Goal: Information Seeking & Learning: Find specific fact

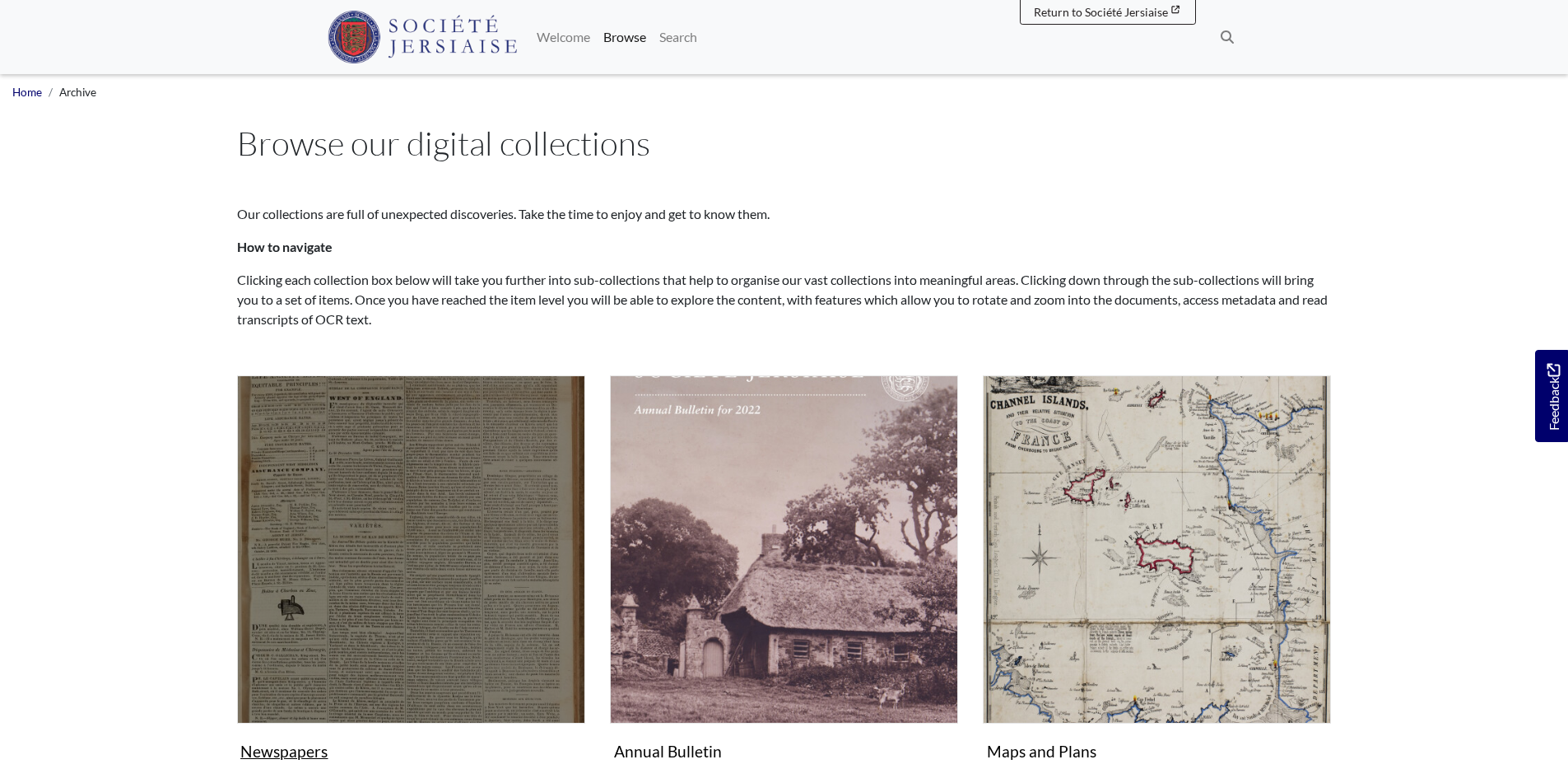
click at [381, 531] on img "Subcollection" at bounding box center [411, 549] width 348 height 348
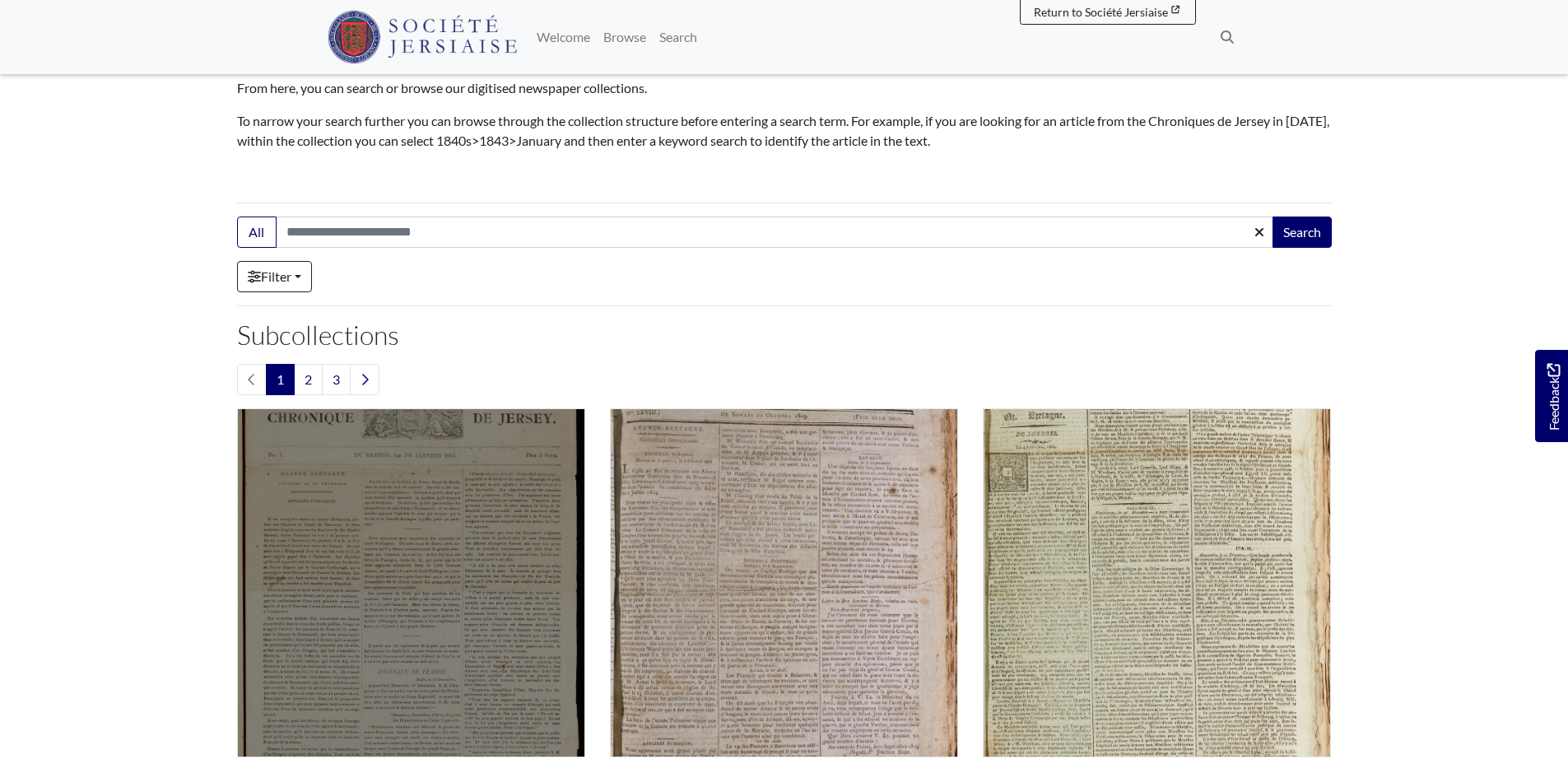
scroll to position [329, 0]
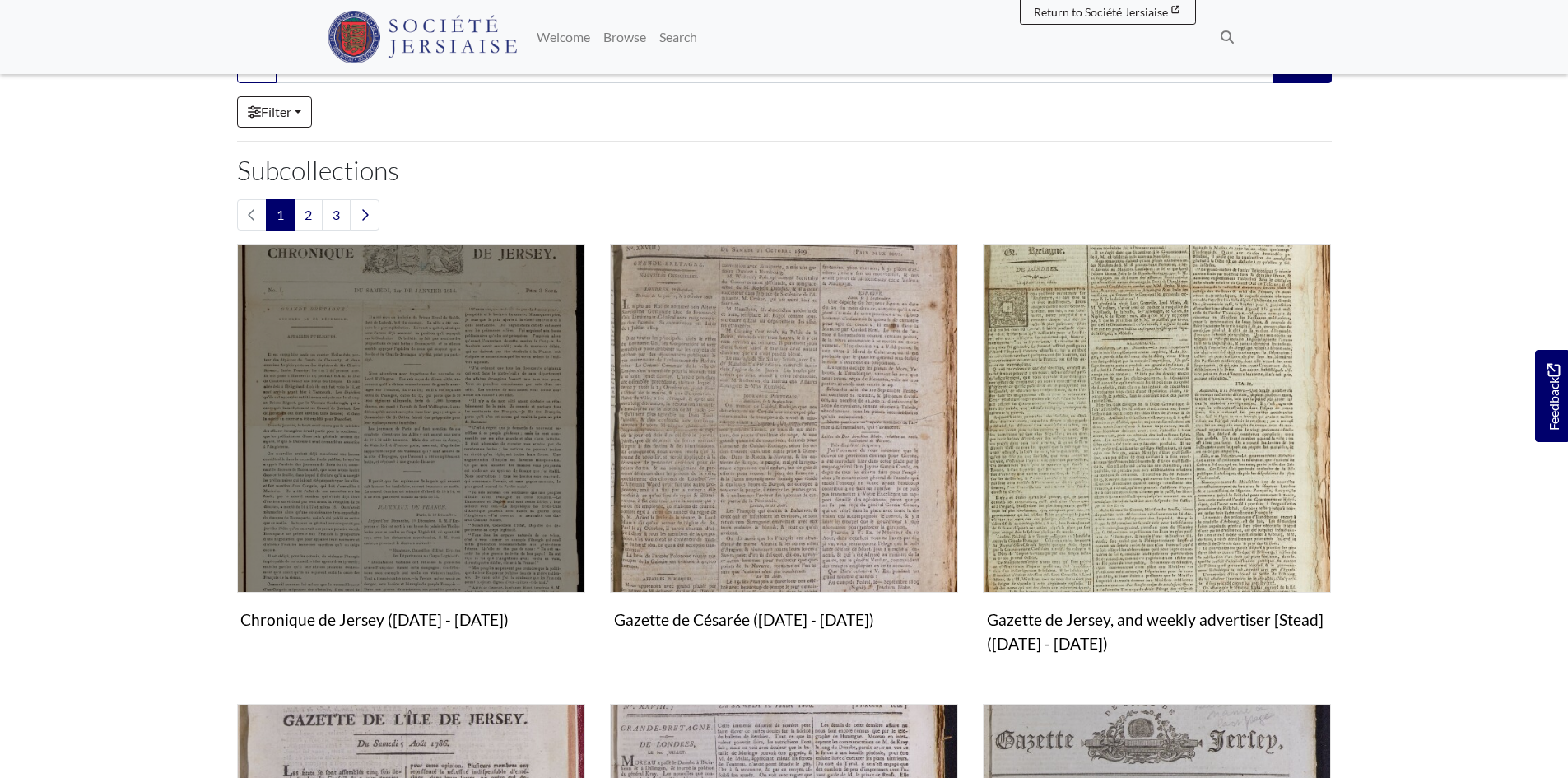
click at [480, 482] on img "Subcollection" at bounding box center [411, 417] width 348 height 348
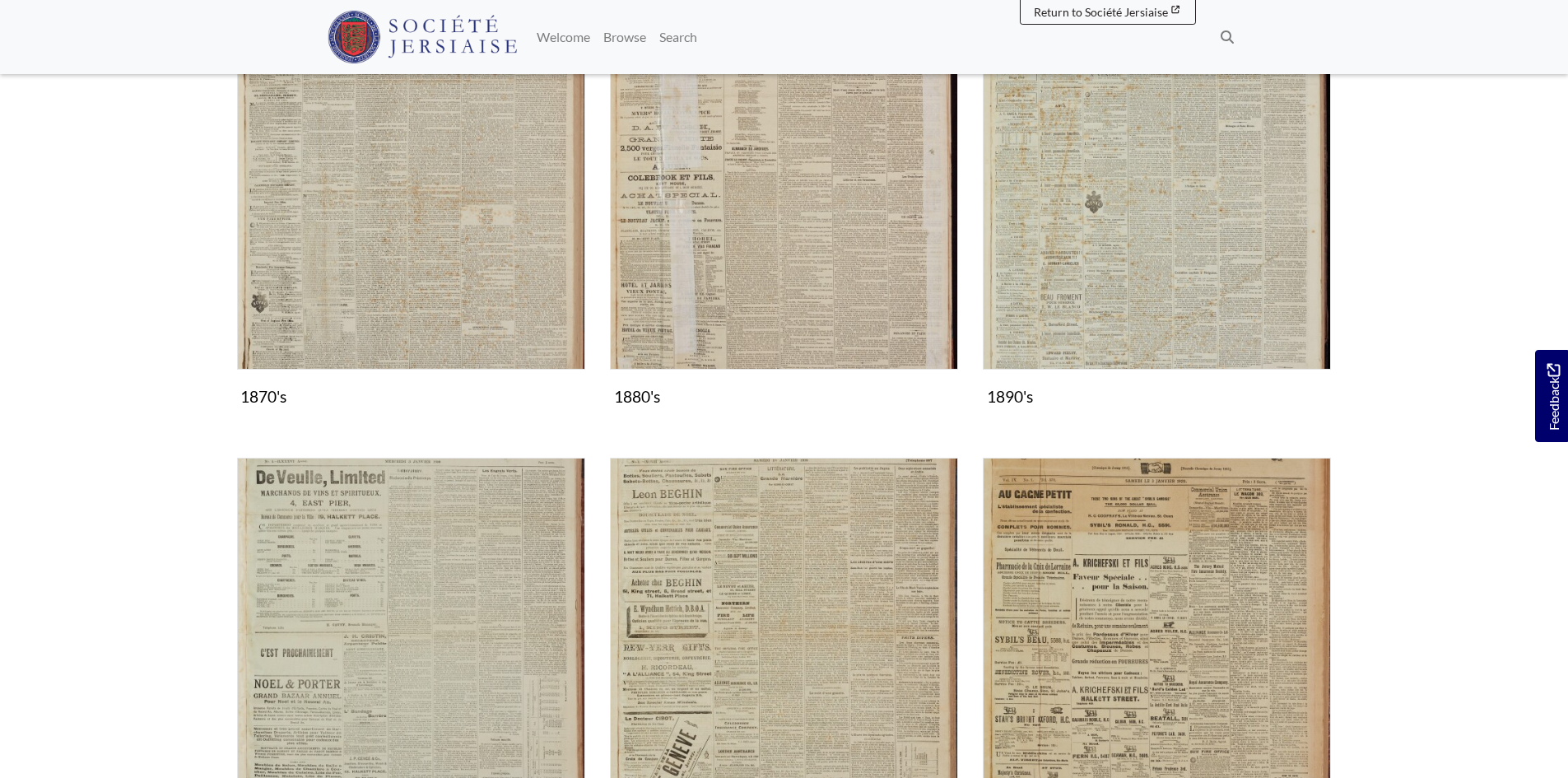
scroll to position [1646, 0]
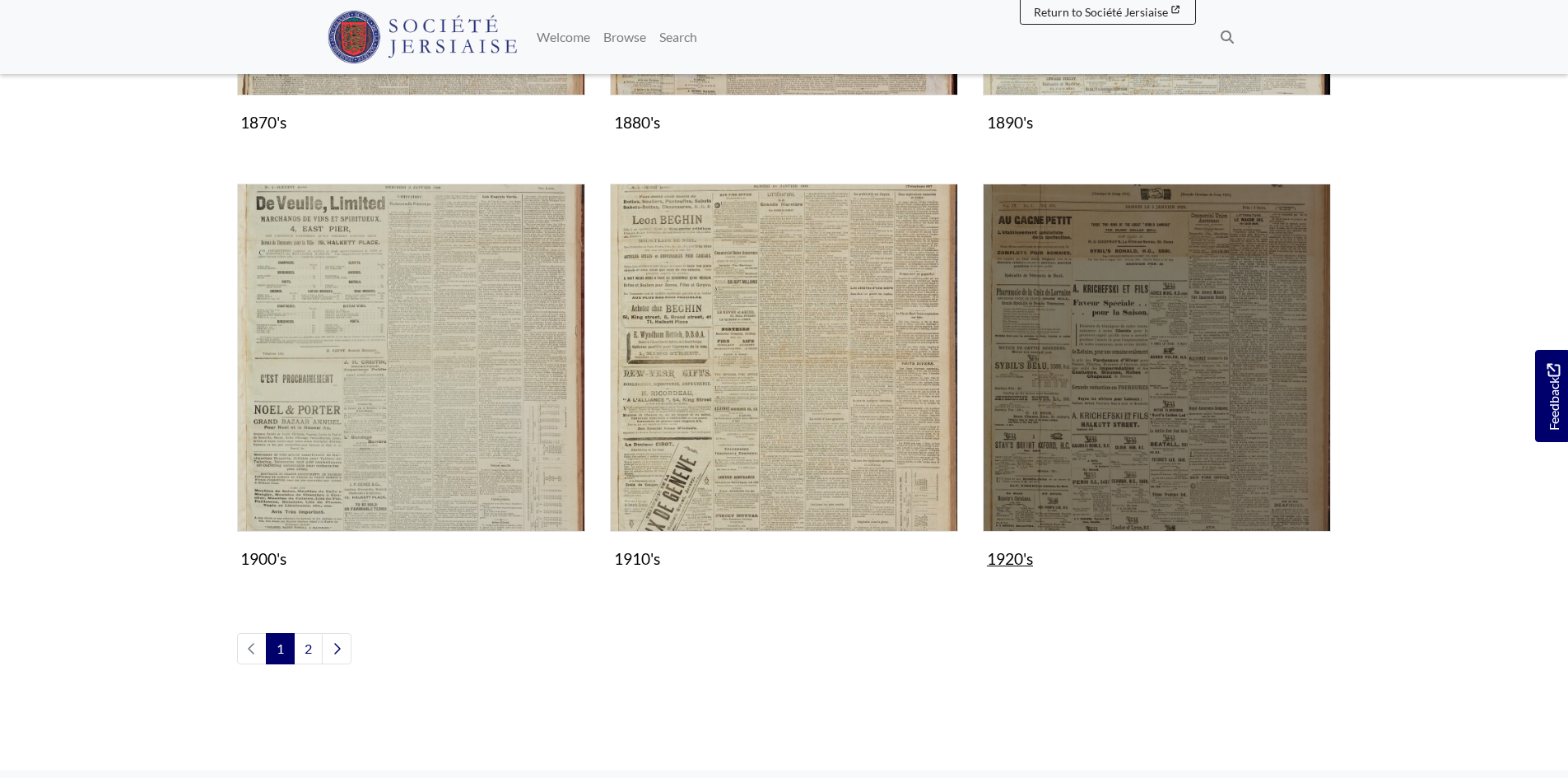
click at [1107, 462] on img "Subcollection" at bounding box center [1157, 357] width 348 height 348
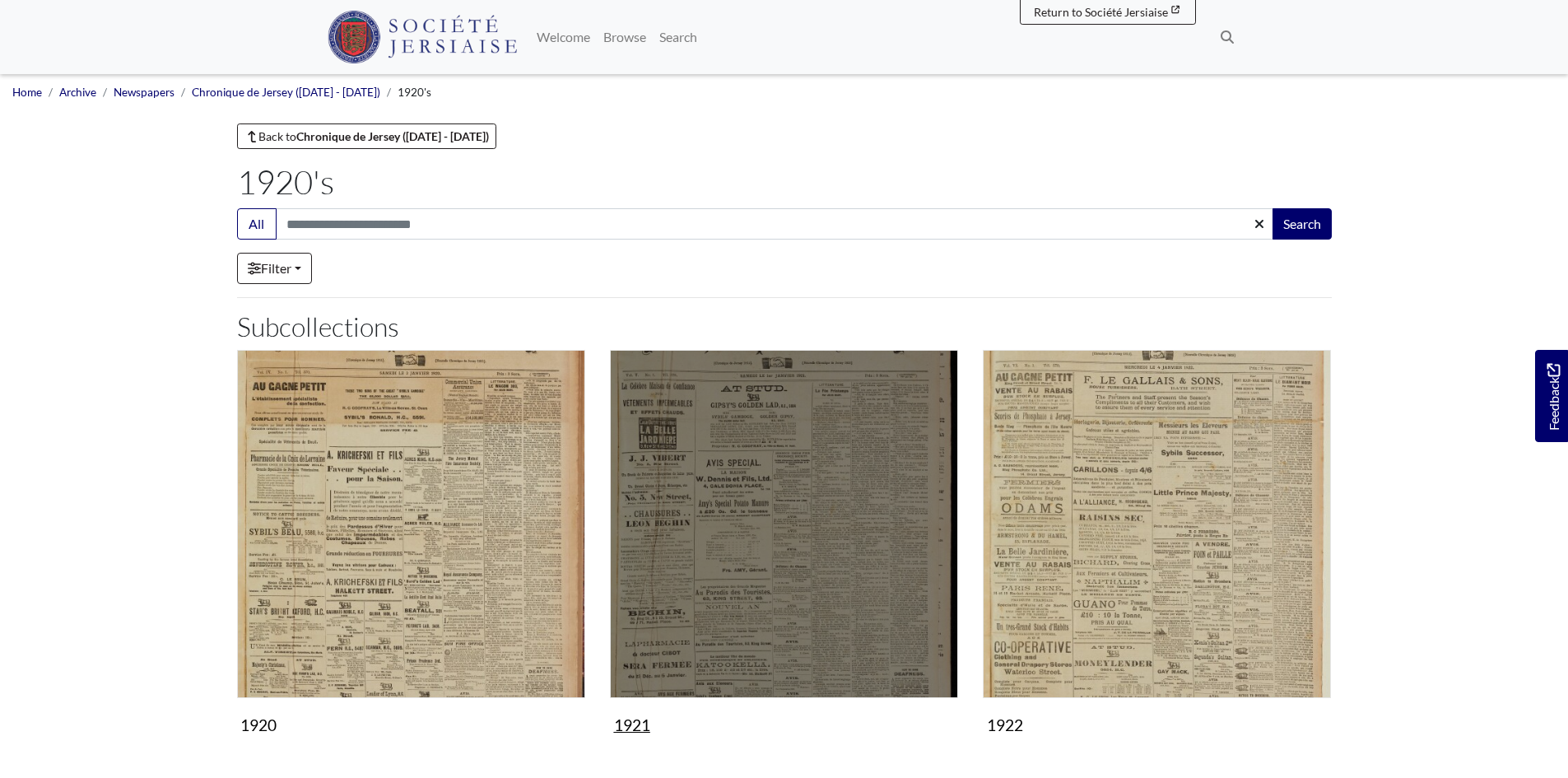
click at [854, 563] on img "Subcollection" at bounding box center [784, 524] width 348 height 348
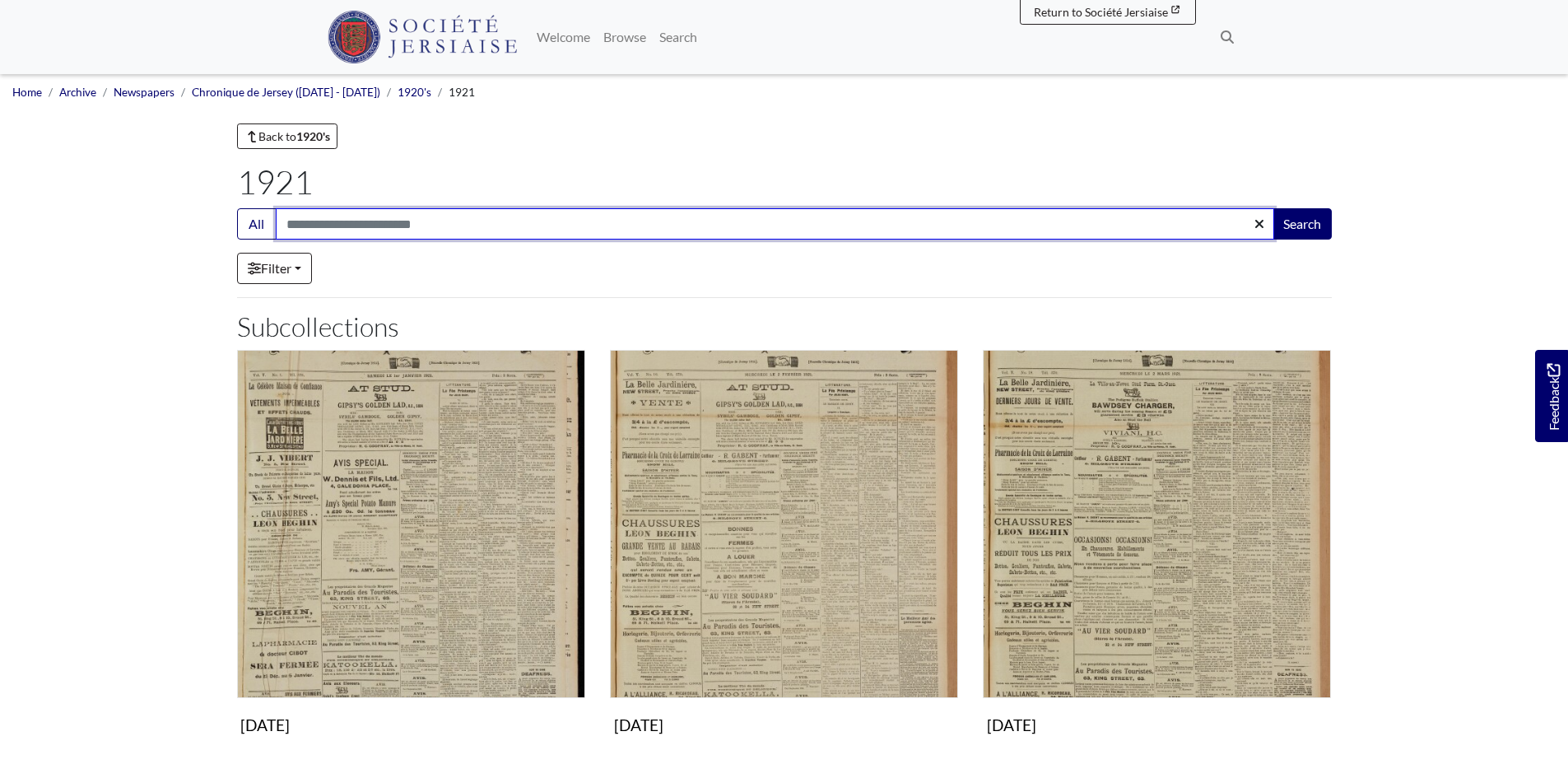
click at [313, 222] on input "Search:" at bounding box center [775, 223] width 999 height 31
type input "********"
click at [1272, 208] on button "Search" at bounding box center [1302, 223] width 59 height 31
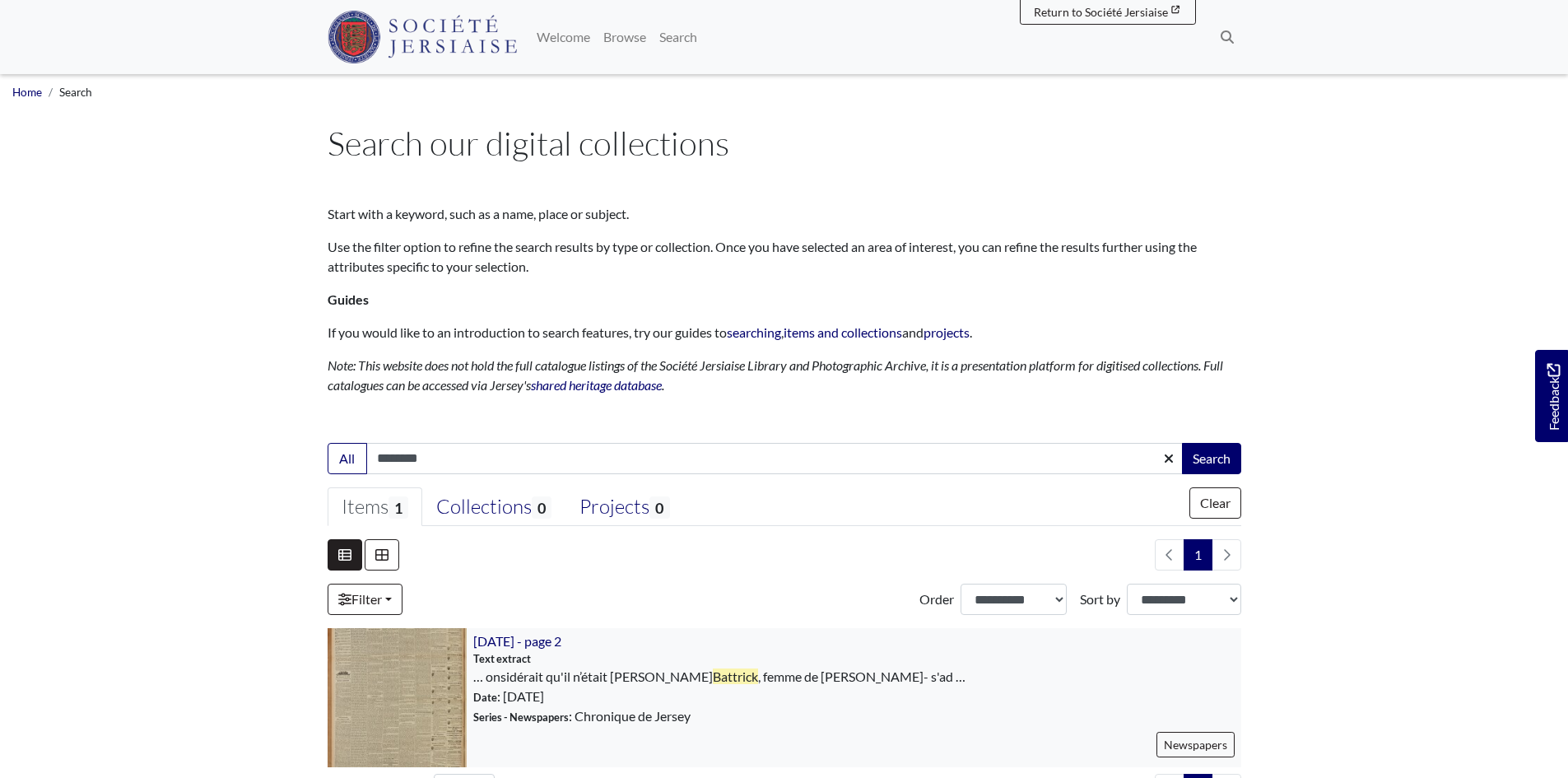
click at [424, 683] on img at bounding box center [397, 697] width 139 height 139
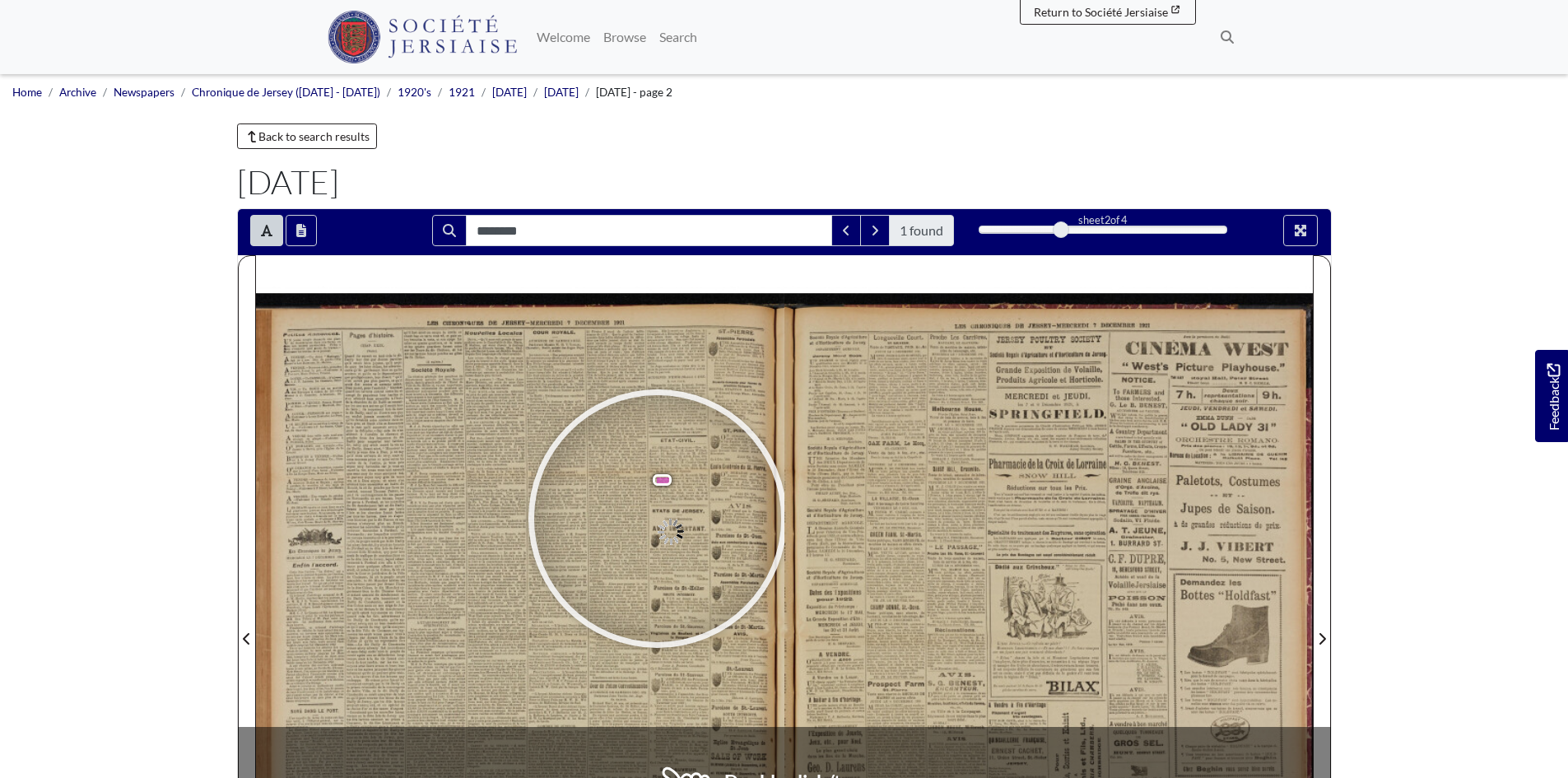
click at [657, 518] on div at bounding box center [657, 519] width 247 height 247
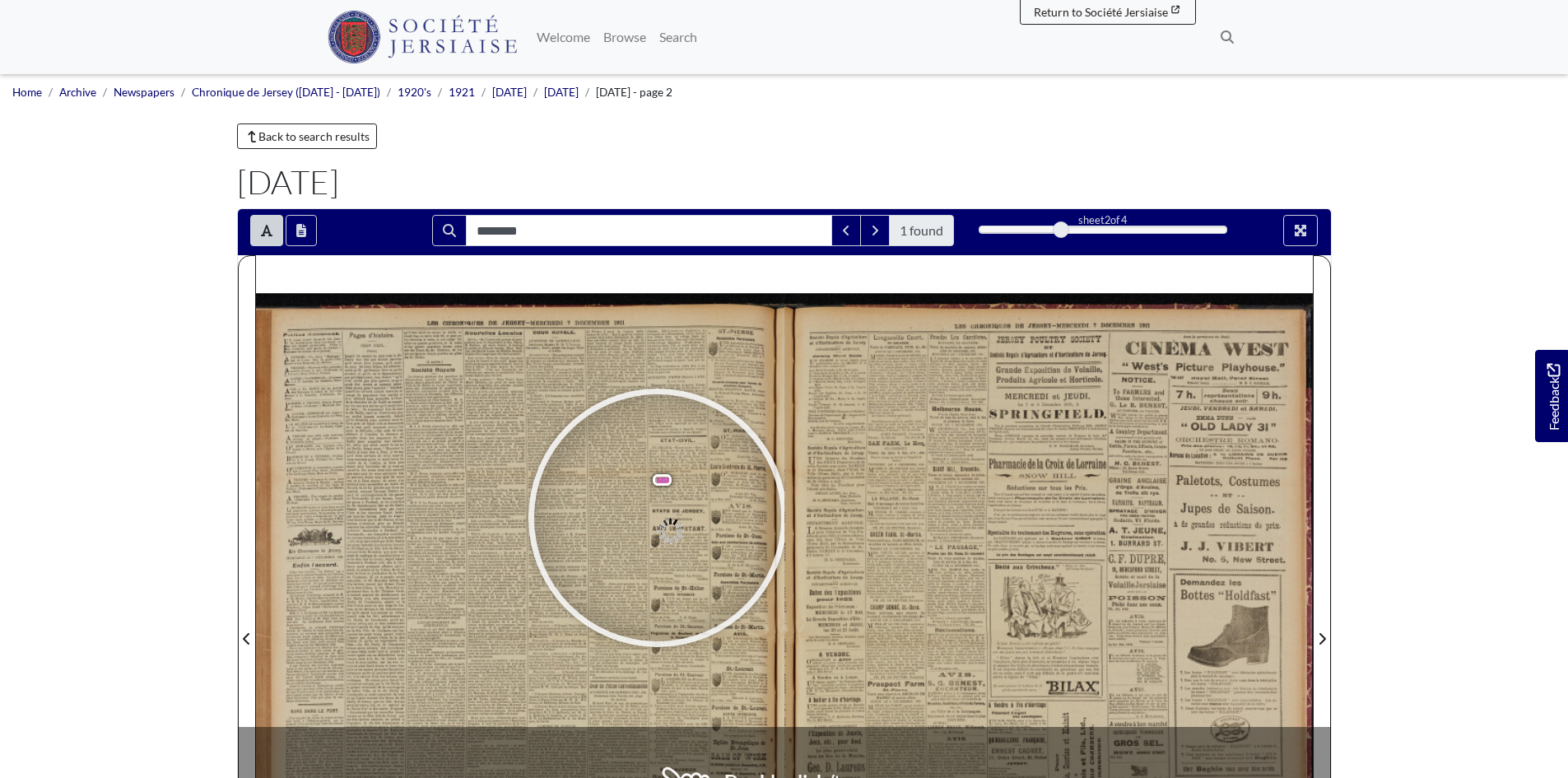
click at [657, 518] on div at bounding box center [657, 518] width 247 height 247
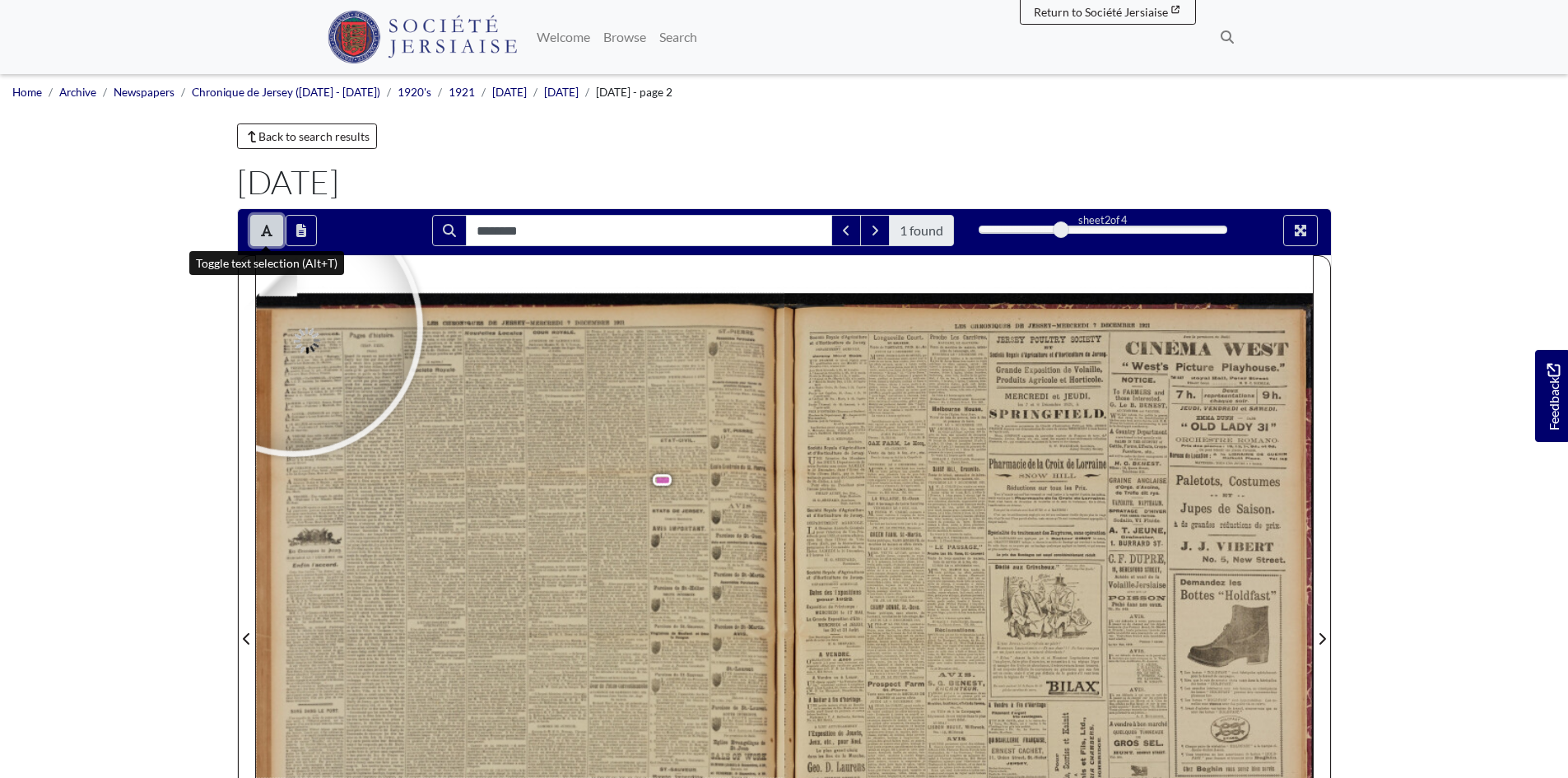
drag, startPoint x: 254, startPoint y: 226, endPoint x: 280, endPoint y: 252, distance: 36.8
click at [255, 226] on button "Toggle text selection (Alt+T)" at bounding box center [266, 230] width 33 height 31
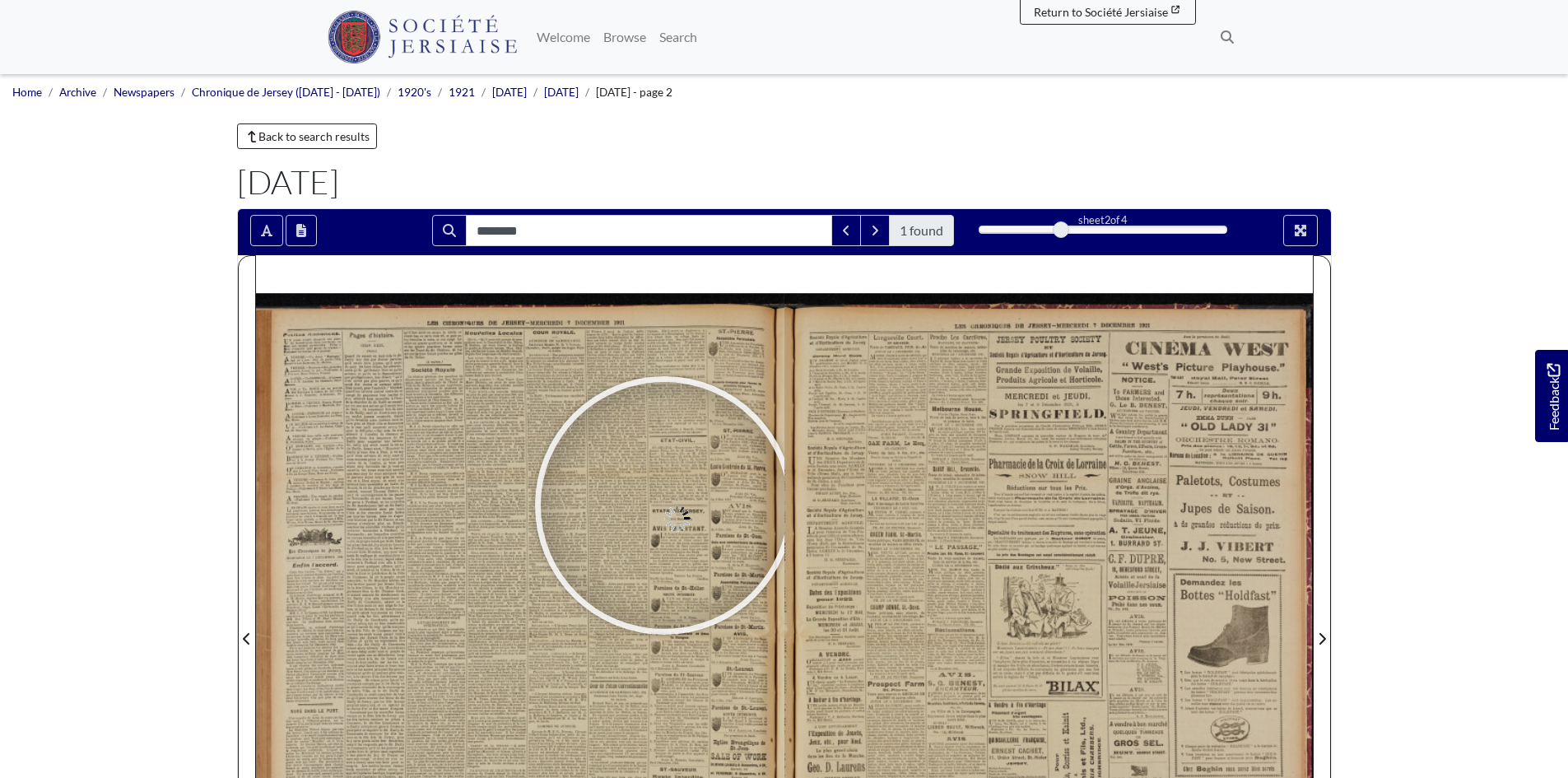
click at [664, 505] on div at bounding box center [664, 505] width 247 height 247
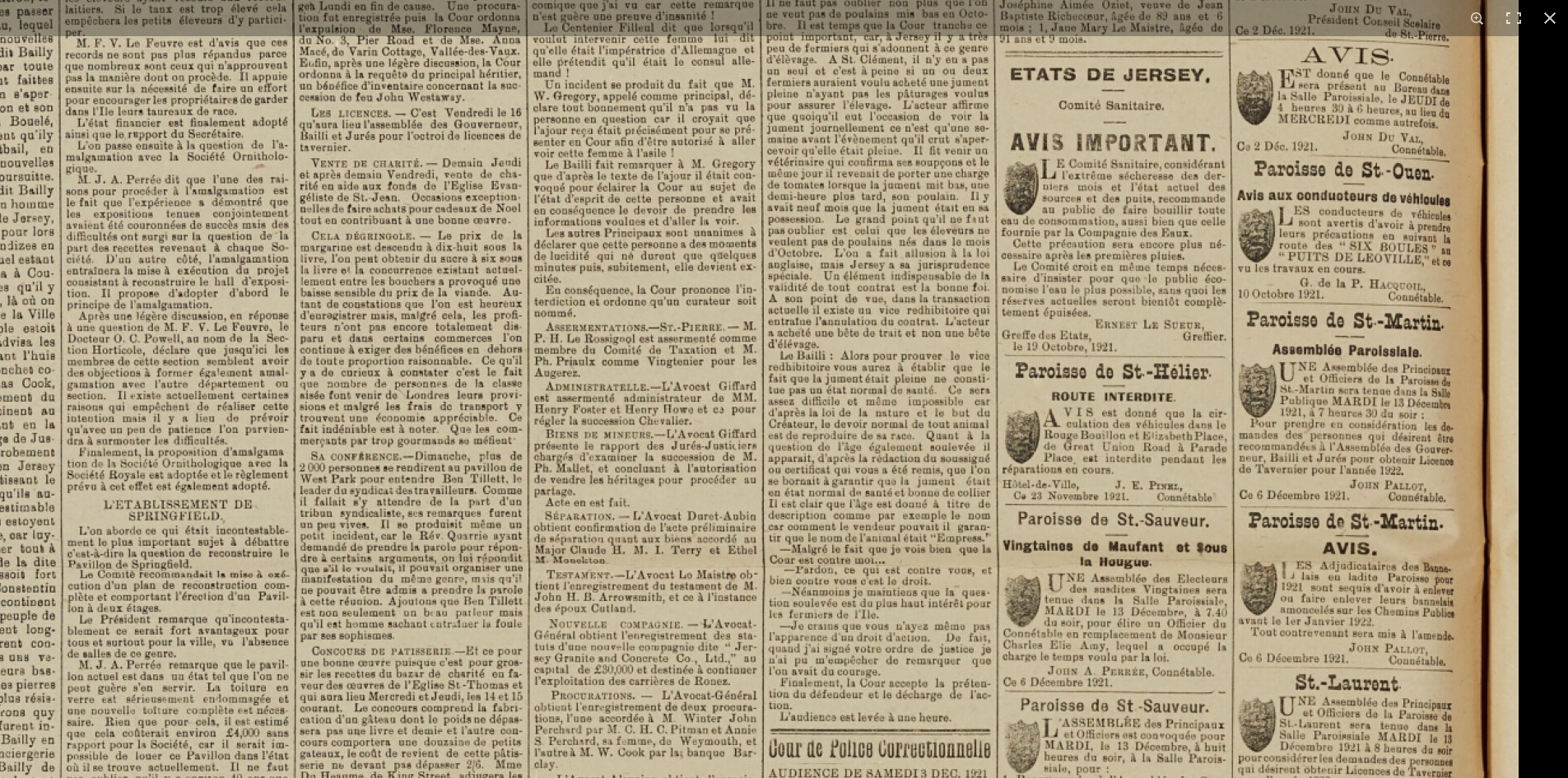
click at [732, 456] on img at bounding box center [500, 531] width 2036 height 2881
